Goal: Information Seeking & Learning: Understand process/instructions

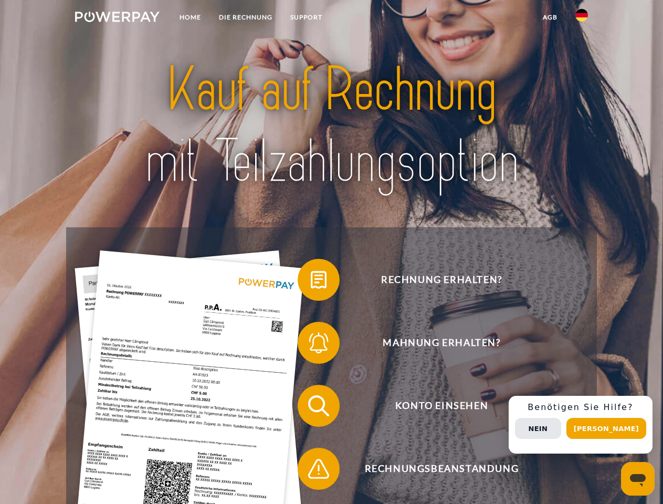
click at [117, 18] on img at bounding box center [117, 17] width 85 height 10
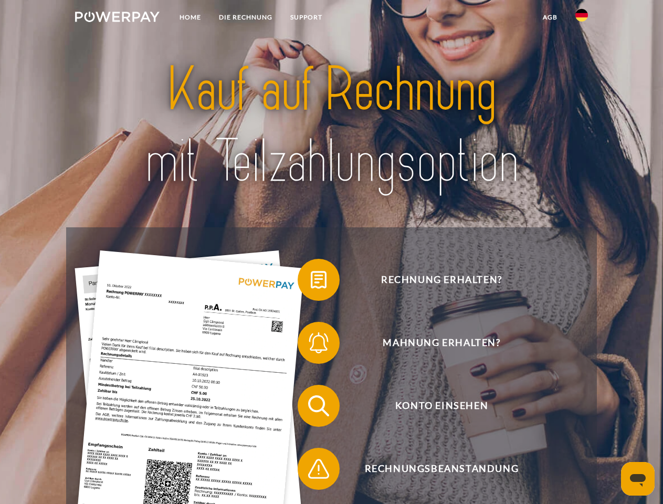
click at [582, 18] on img at bounding box center [581, 15] width 13 height 13
click at [550, 17] on link "agb" at bounding box center [550, 17] width 33 height 19
click at [311, 282] on span at bounding box center [303, 280] width 52 height 52
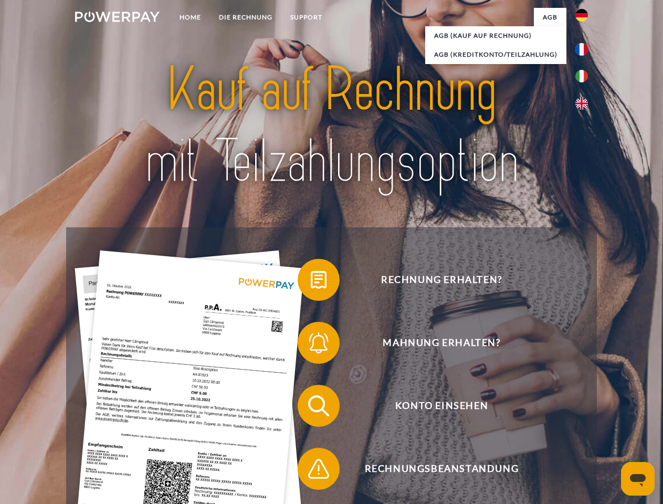
click at [311, 345] on span at bounding box center [303, 343] width 52 height 52
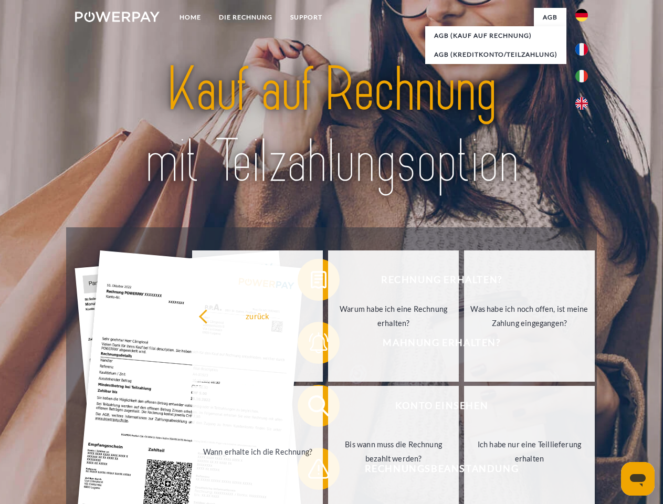
click at [328, 408] on link "Bis wann muss die Rechnung bezahlt werden?" at bounding box center [393, 451] width 131 height 131
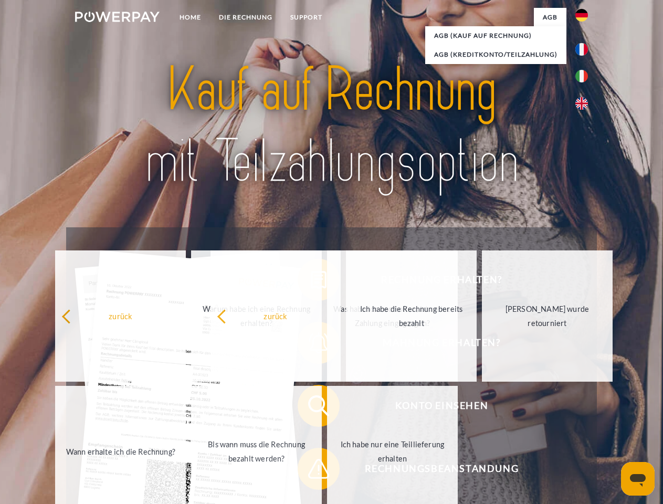
click at [311, 471] on span at bounding box center [303, 469] width 52 height 52
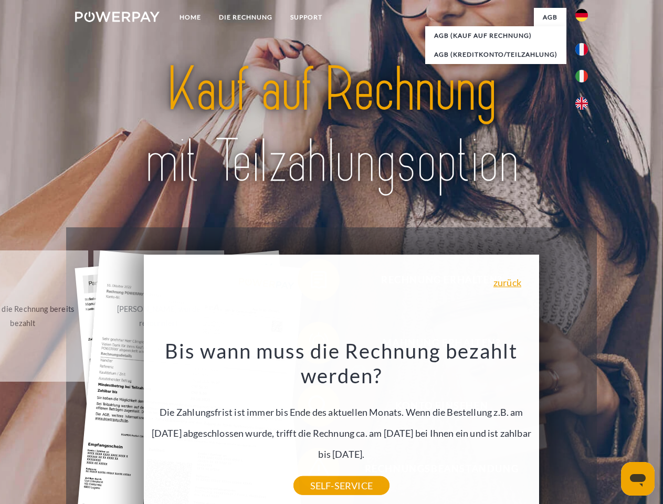
click at [584, 425] on div "Rechnung erhalten? Mahnung erhalten? Konto einsehen" at bounding box center [331, 437] width 530 height 420
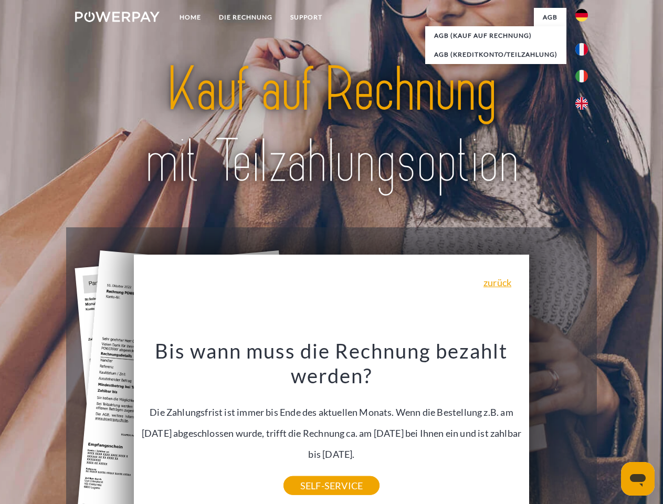
click at [559, 427] on span "Konto einsehen" at bounding box center [441, 406] width 257 height 42
click at [610, 428] on header "Home DIE RECHNUNG SUPPORT" at bounding box center [331, 362] width 663 height 725
